Goal: Complete application form

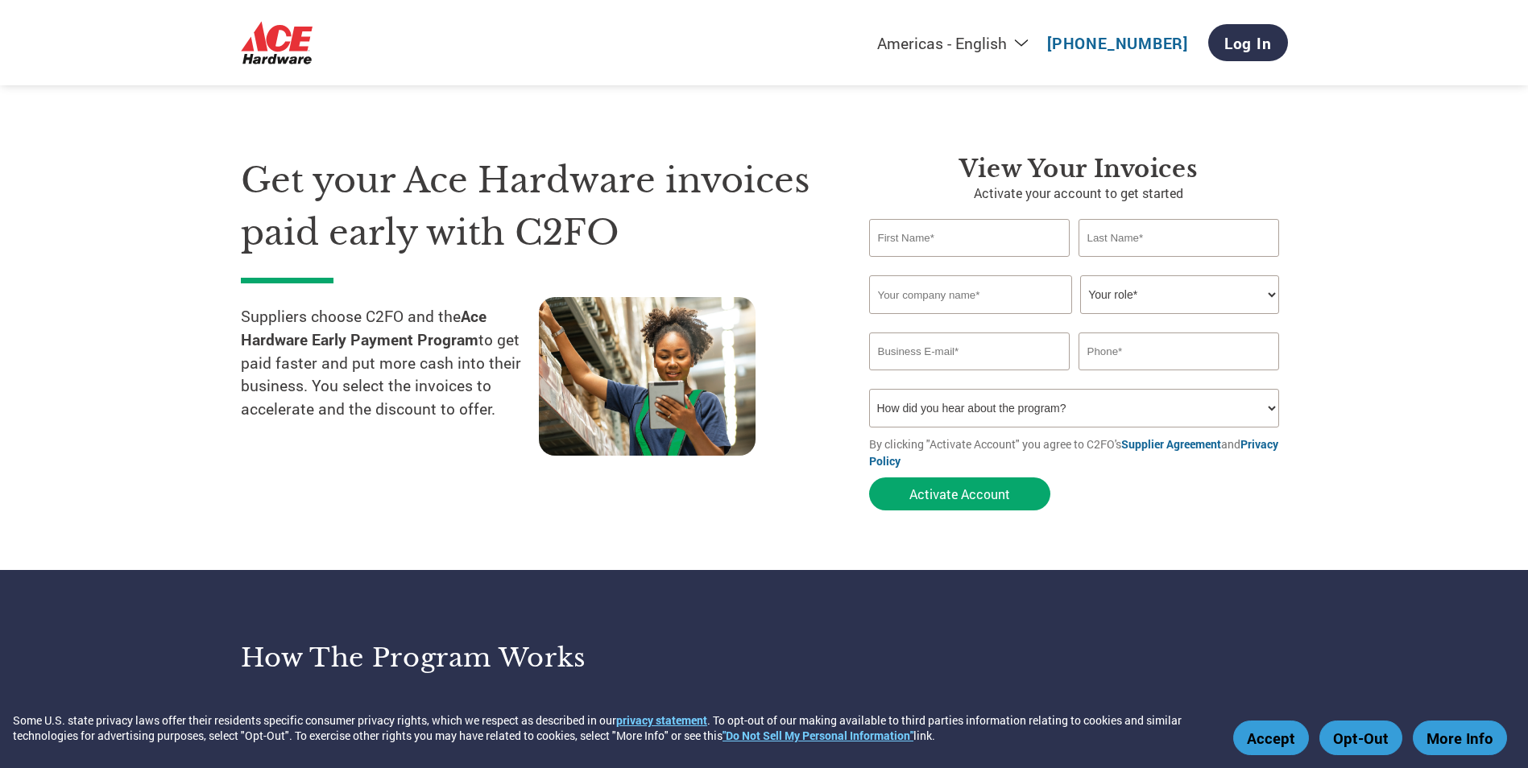
click at [968, 233] on input "text" at bounding box center [969, 238] width 201 height 38
type input "[PERSON_NAME]"
type input "Century Spring"
type input "[EMAIL_ADDRESS][DOMAIN_NAME]"
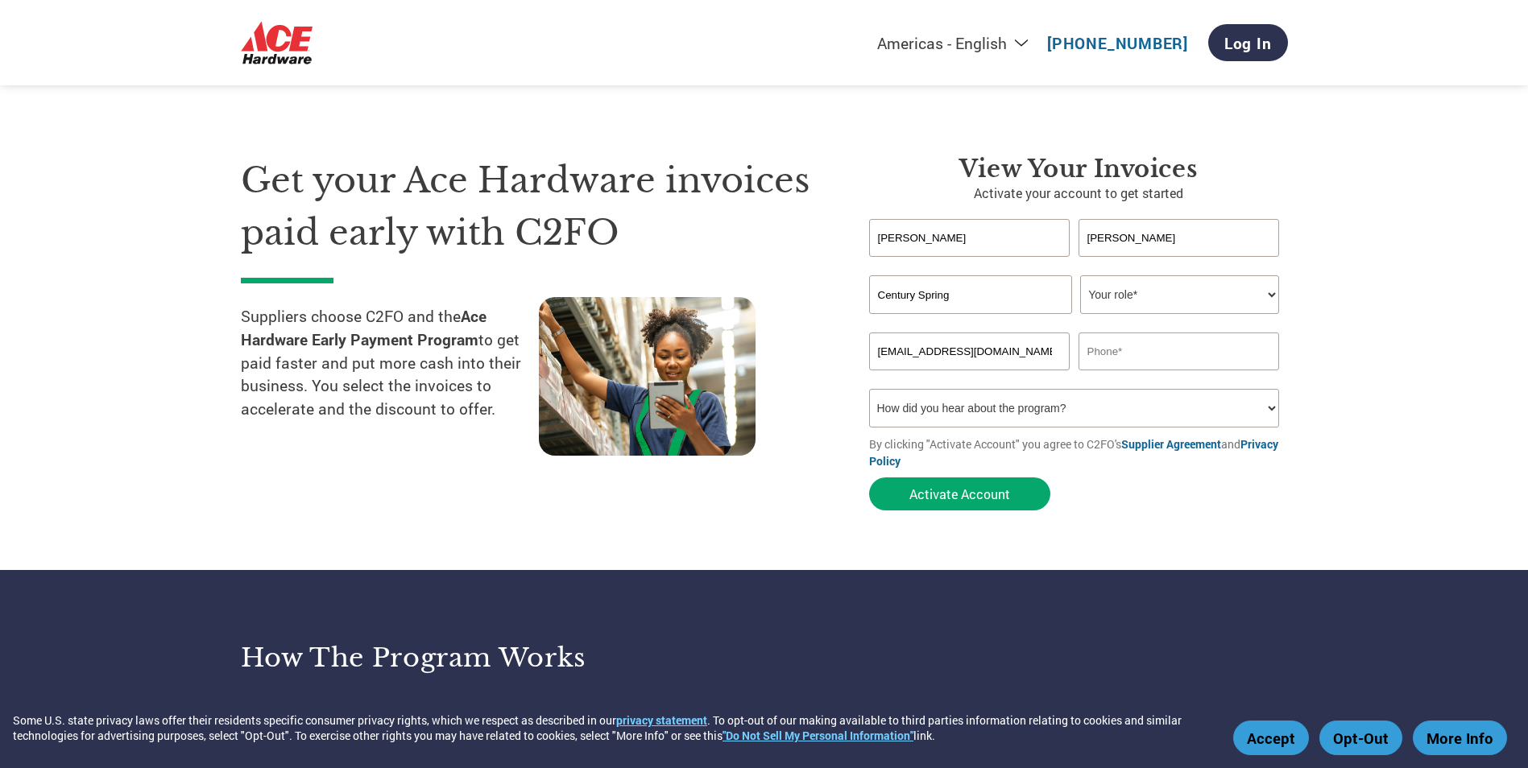
type input "7316811611"
drag, startPoint x: 995, startPoint y: 360, endPoint x: 875, endPoint y: 340, distance: 121.7
click at [875, 340] on input "[EMAIL_ADDRESS][DOMAIN_NAME]" at bounding box center [969, 352] width 201 height 38
click at [1265, 295] on select "Your role* CFO Controller Credit Manager Finance Director Treasurer CEO Preside…" at bounding box center [1179, 294] width 199 height 39
select select "ACCOUNTS_RECEIVABLE"
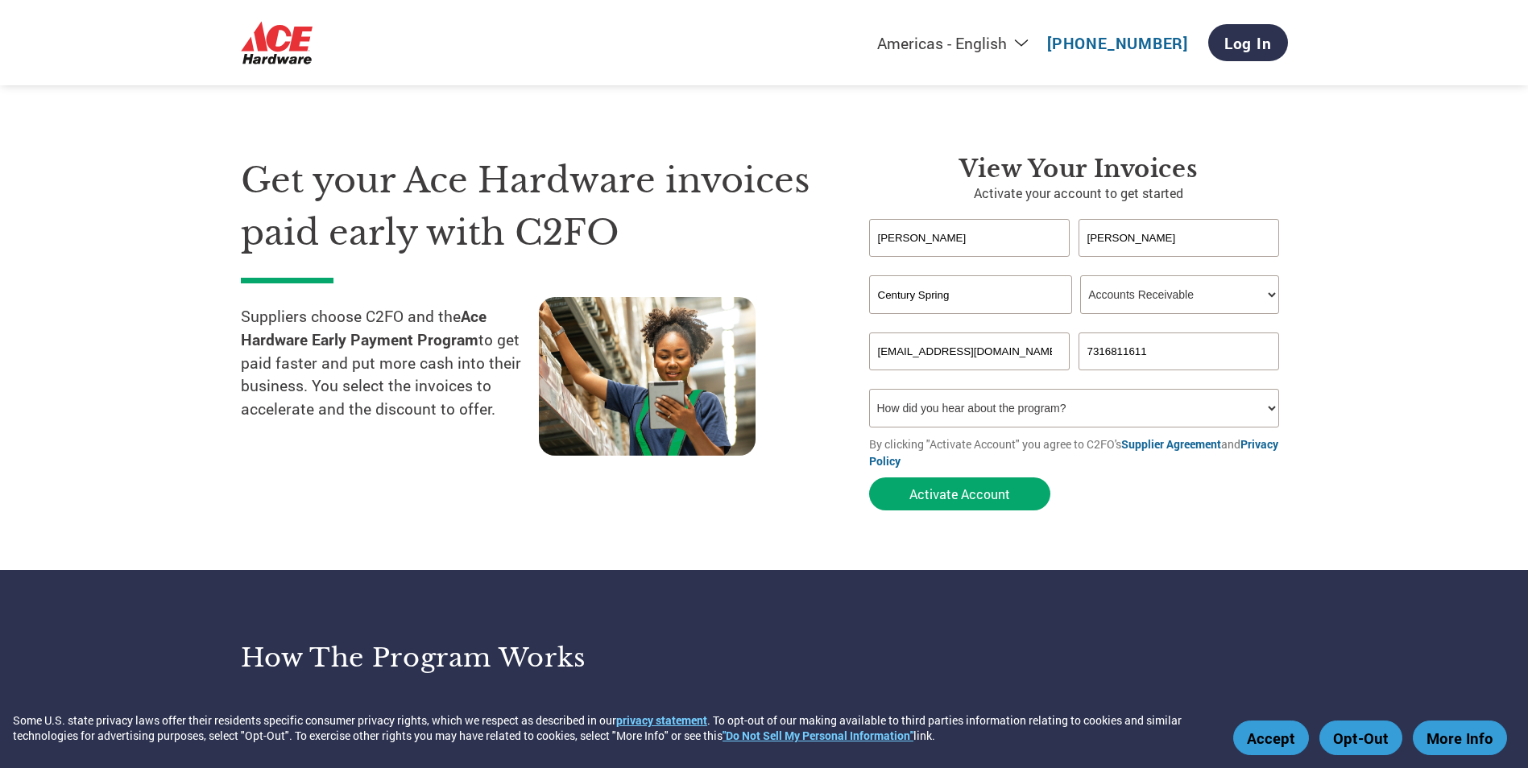
click at [1080, 275] on select "Your role* CFO Controller Credit Manager Finance Director Treasurer CEO Preside…" at bounding box center [1179, 294] width 199 height 39
click at [1269, 290] on select "Your role* CFO Controller Credit Manager Finance Director Treasurer CEO Preside…" at bounding box center [1179, 294] width 199 height 39
click at [1080, 275] on select "Your role* CFO Controller Credit Manager Finance Director Treasurer CEO Preside…" at bounding box center [1179, 294] width 199 height 39
click at [1002, 347] on input "[EMAIL_ADDRESS][DOMAIN_NAME]" at bounding box center [969, 352] width 201 height 38
click at [884, 354] on input "[EMAIL_ADDRESS][DOMAIN_NAME]" at bounding box center [969, 352] width 201 height 38
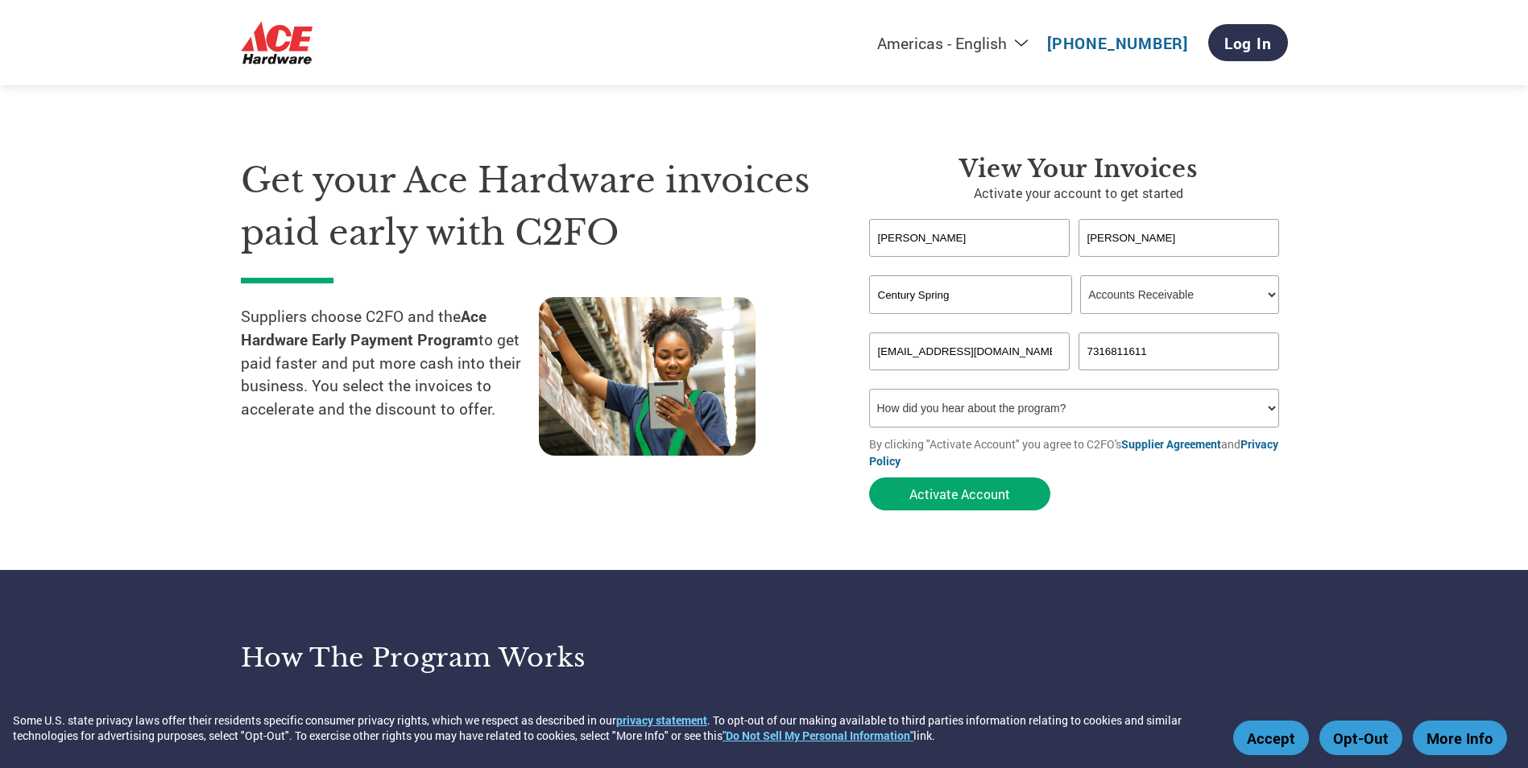
click at [888, 352] on input "[EMAIL_ADDRESS][DOMAIN_NAME]" at bounding box center [969, 352] width 201 height 38
click at [887, 353] on input "[EMAIL_ADDRESS][DOMAIN_NAME]" at bounding box center [969, 352] width 201 height 38
click at [1000, 340] on input "[EMAIL_ADDRESS][DOMAIN_NAME]" at bounding box center [969, 352] width 201 height 38
click at [887, 355] on input "[EMAIL_ADDRESS][DOMAIN_NAME]" at bounding box center [969, 352] width 201 height 38
type input "[EMAIL_ADDRESS][DOMAIN_NAME]"
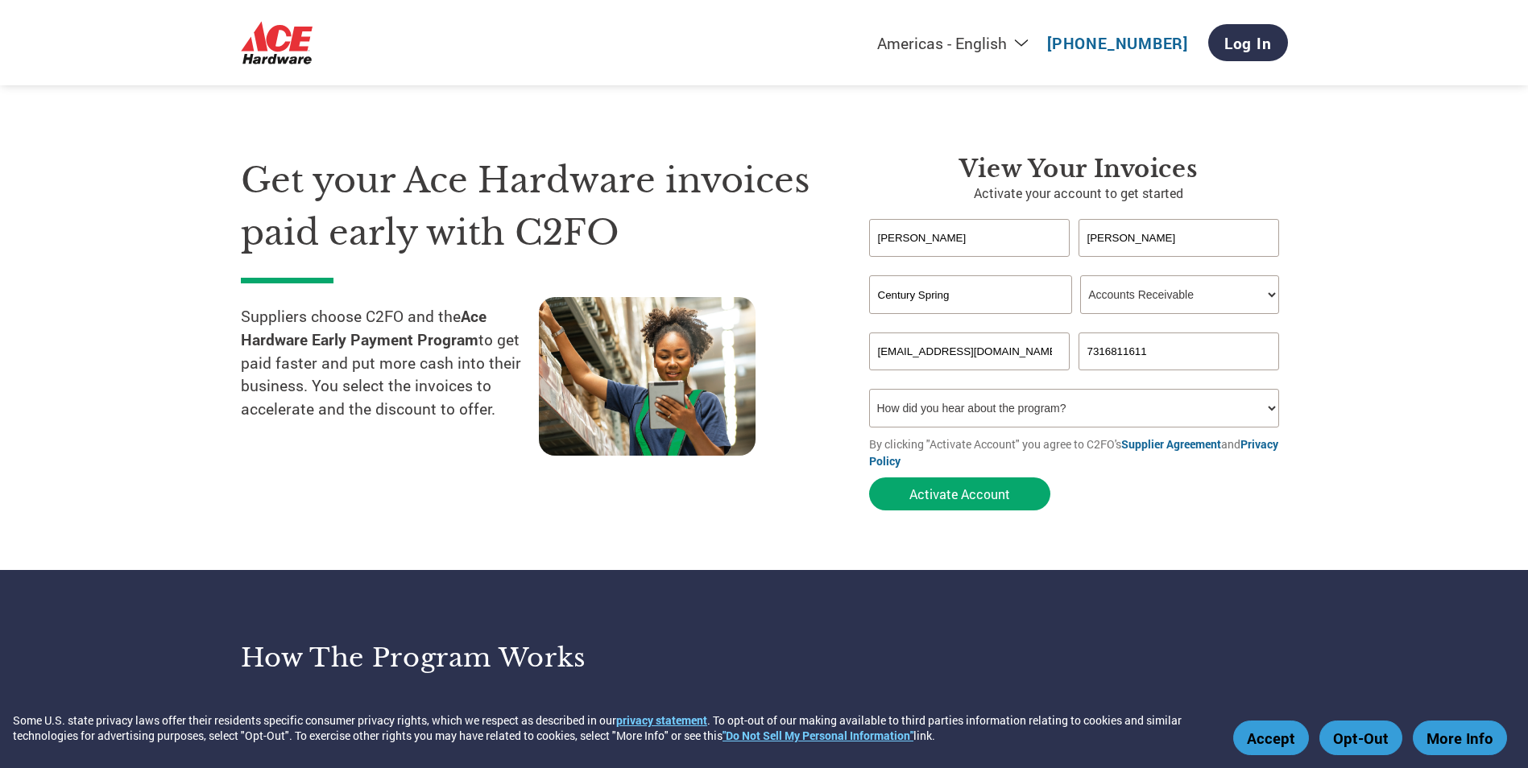
click at [1262, 412] on select "How did you hear about the program? Received a letter Email Social Media Online…" at bounding box center [1074, 408] width 411 height 39
select select "Email"
click at [869, 389] on select "How did you hear about the program? Received a letter Email Social Media Online…" at bounding box center [1074, 408] width 411 height 39
click at [1010, 501] on button "Activate Account" at bounding box center [959, 494] width 181 height 33
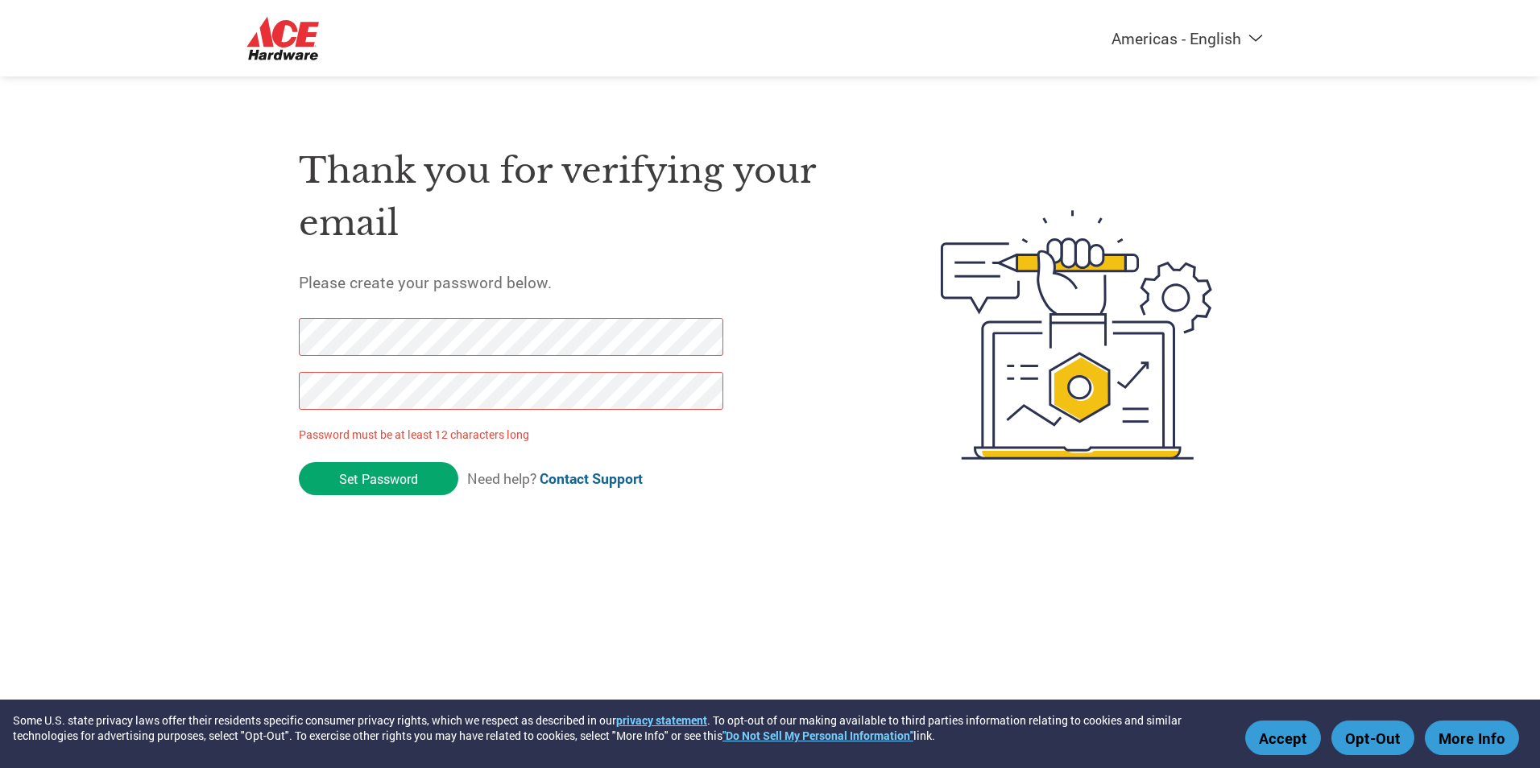
click at [776, 398] on div "Thank you for verifying your email Please create your password below. Password …" at bounding box center [581, 335] width 565 height 427
click at [385, 482] on input "Set Password" at bounding box center [378, 478] width 159 height 33
